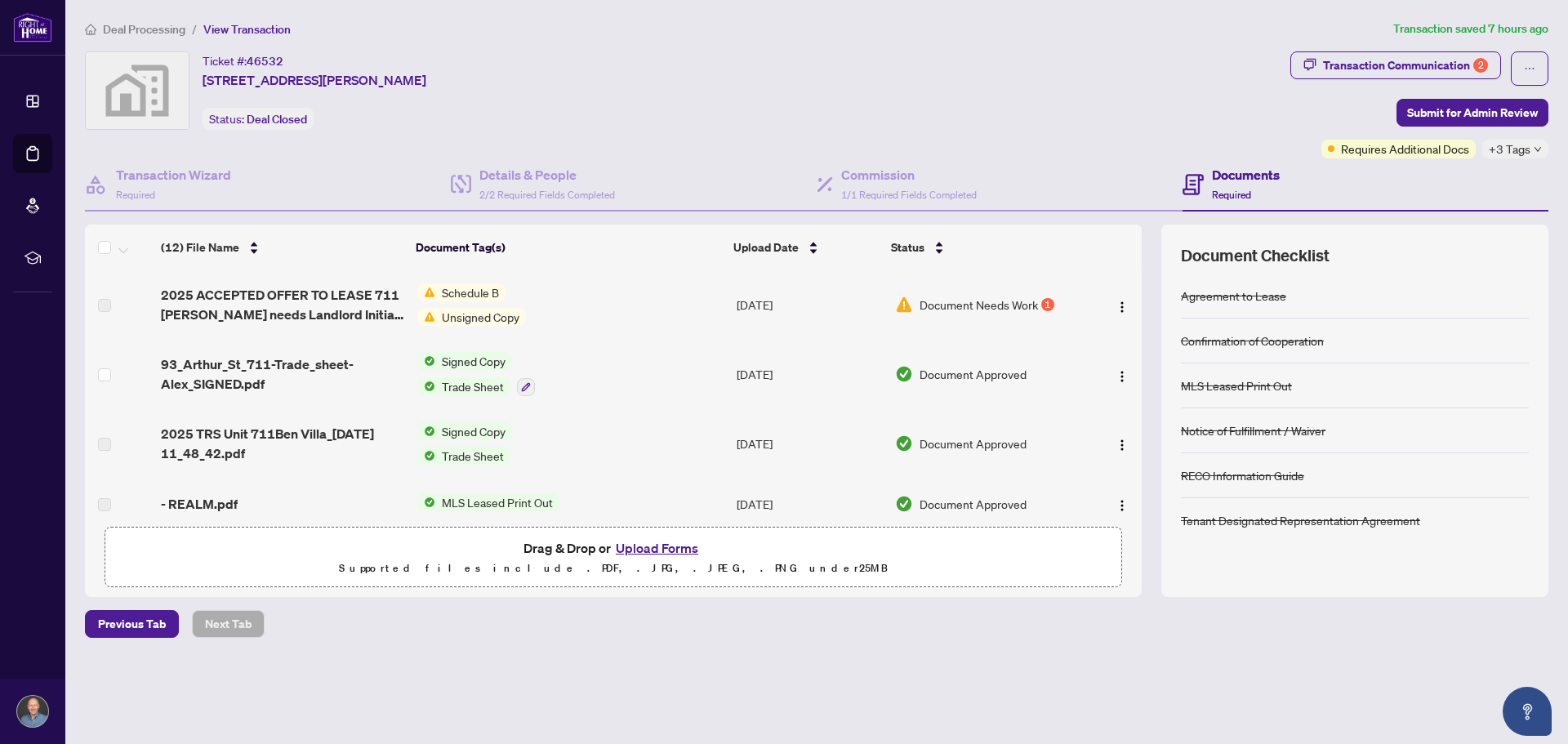
click at [609, 653] on div "Deal Processing / View Transaction Transaction saved 7 hours ago Ticket #: 4653…" at bounding box center [817, 358] width 1477 height 676
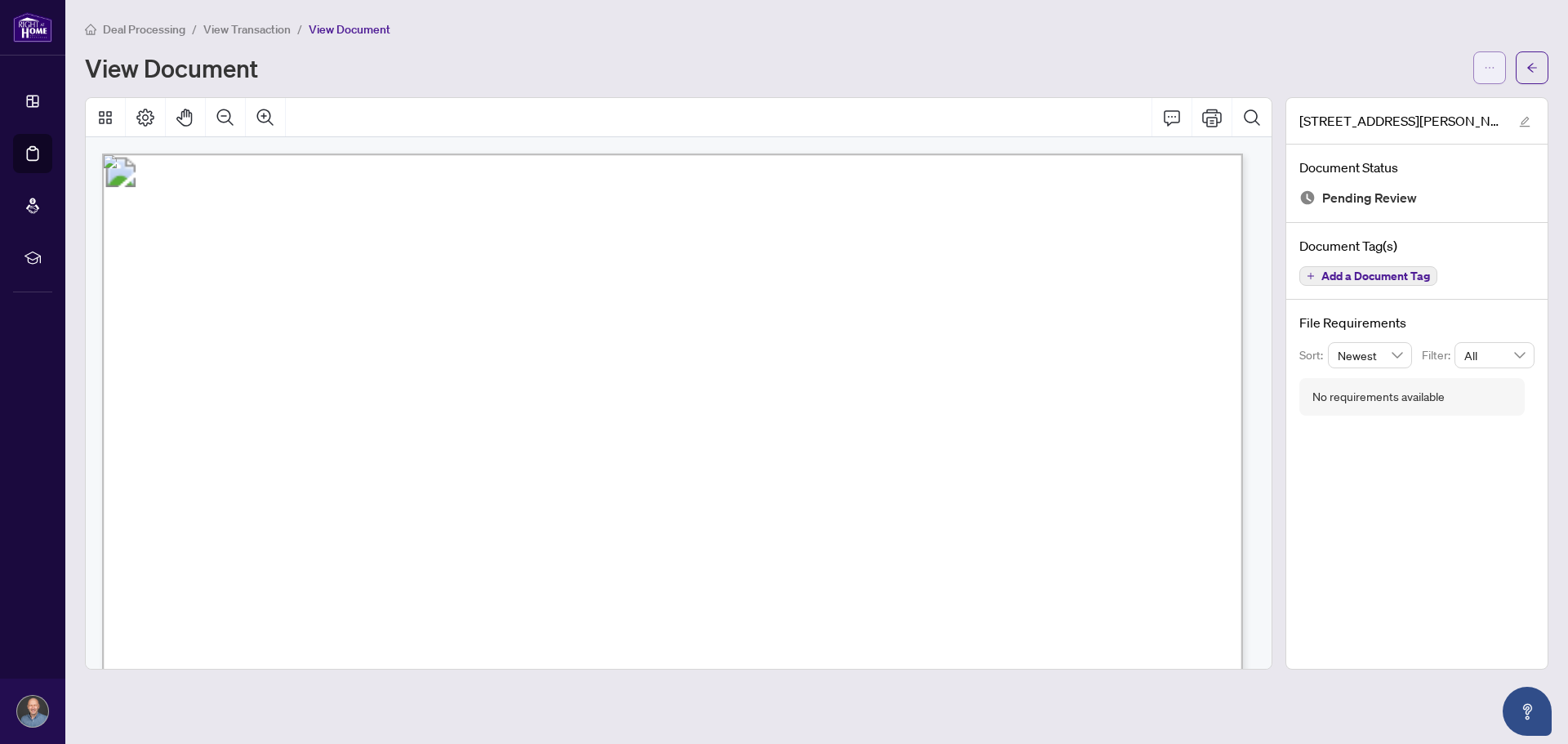
click at [1495, 67] on icon "ellipsis" at bounding box center [1489, 67] width 11 height 11
click at [1409, 104] on span "Download" at bounding box center [1430, 102] width 124 height 18
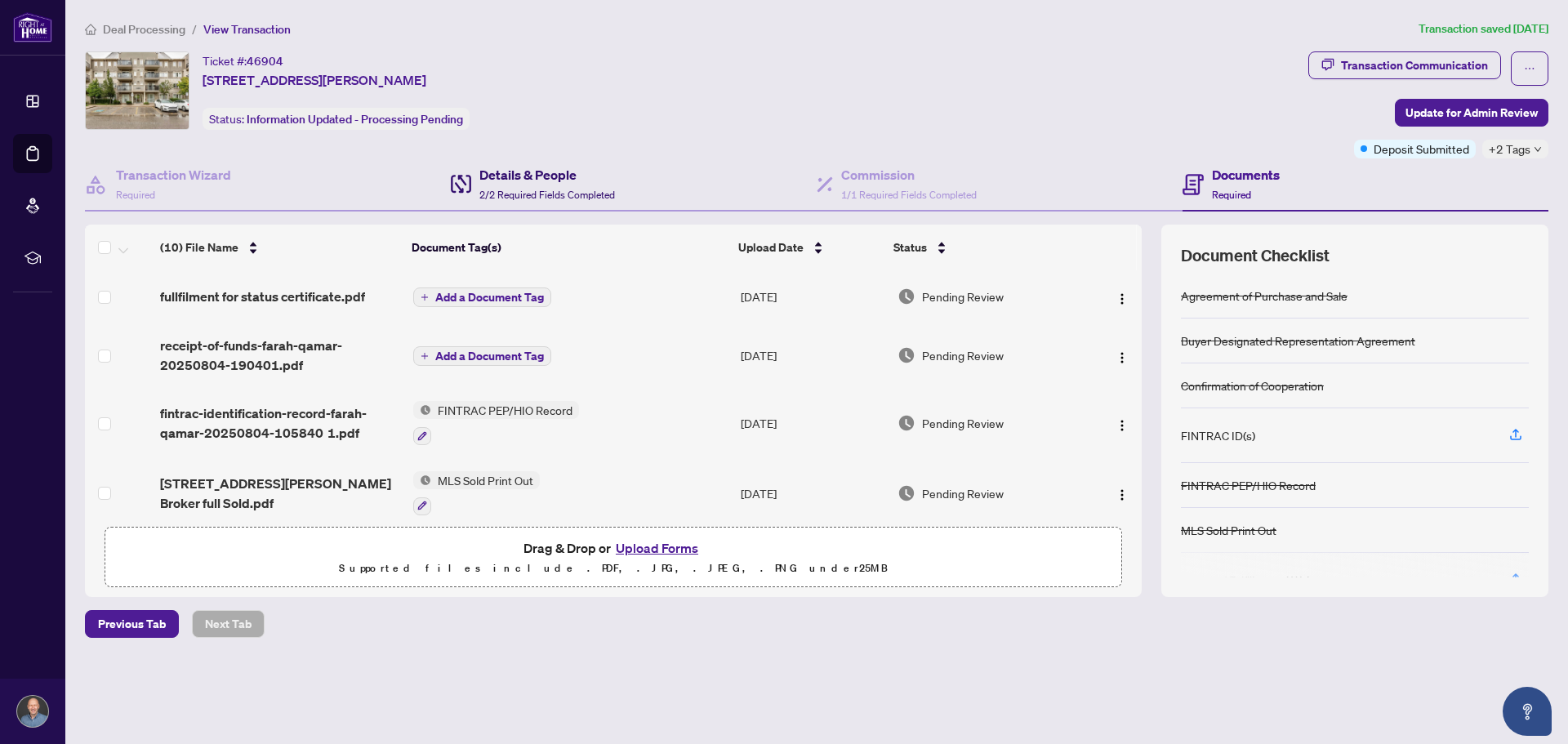
click at [514, 167] on h4 "Details & People" at bounding box center [546, 175] width 136 height 20
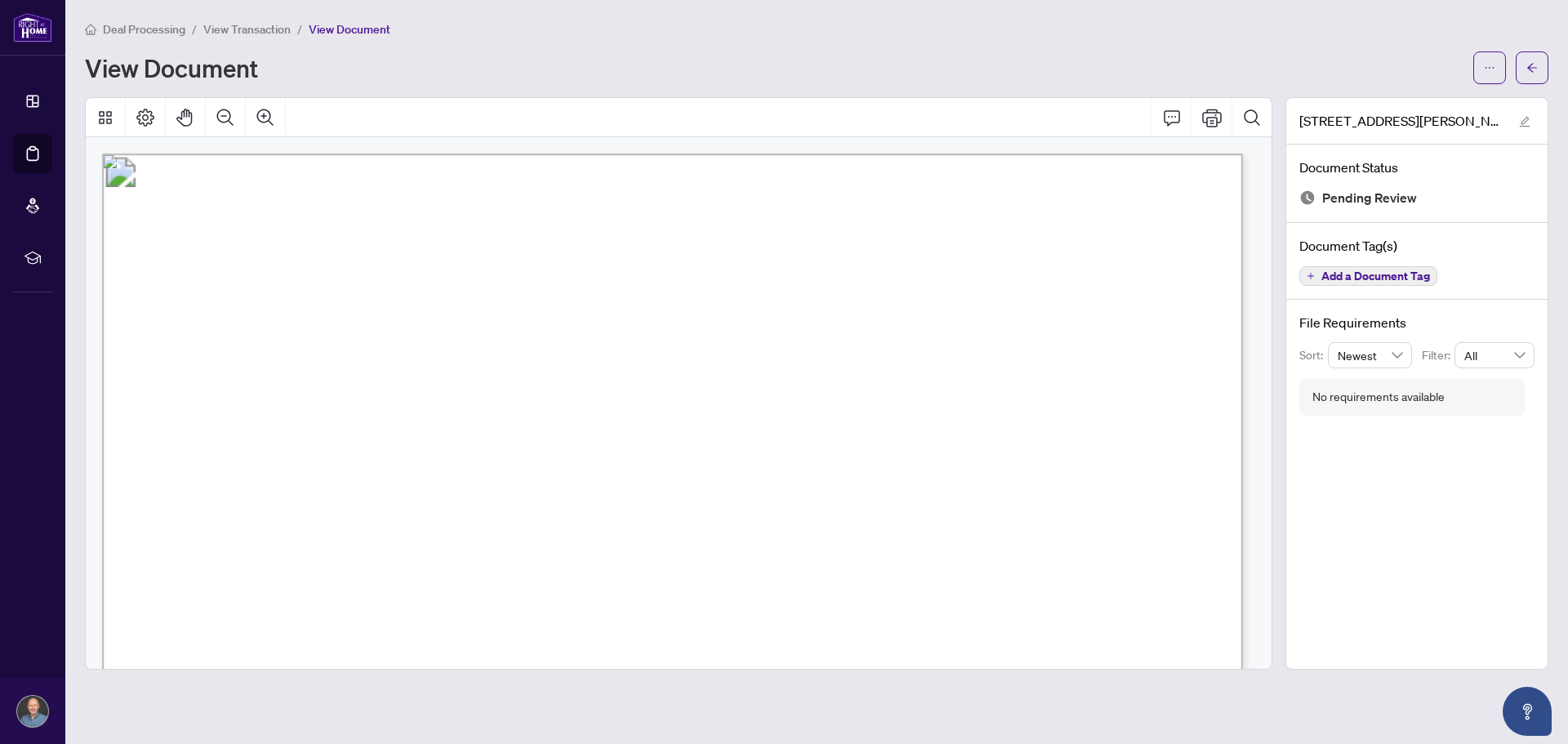
click at [259, 30] on span "View Transaction" at bounding box center [247, 28] width 87 height 14
